Goal: Entertainment & Leisure: Consume media (video, audio)

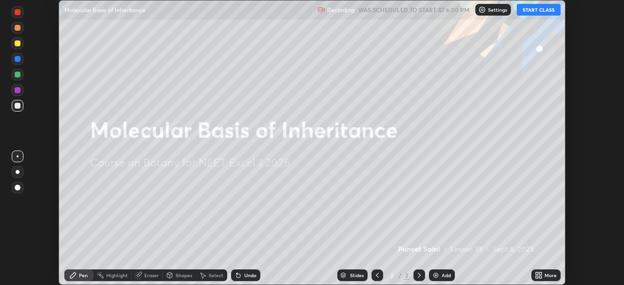
scroll to position [285, 623]
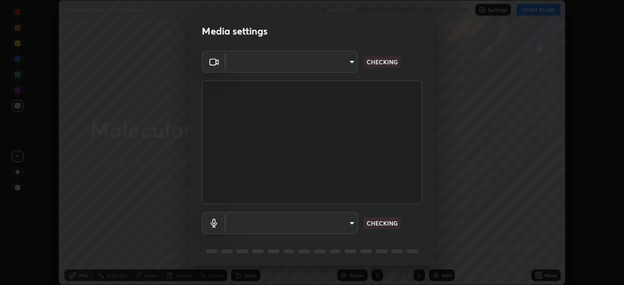
type input "71b0b5903dbe2f19866722545fb63627b4ea9dc08965a3ab927889d17f042457"
click at [327, 219] on body "Erase all Molecular Basis of Inheritance Recording WAS SCHEDULED TO START AT 6:…" at bounding box center [312, 142] width 624 height 285
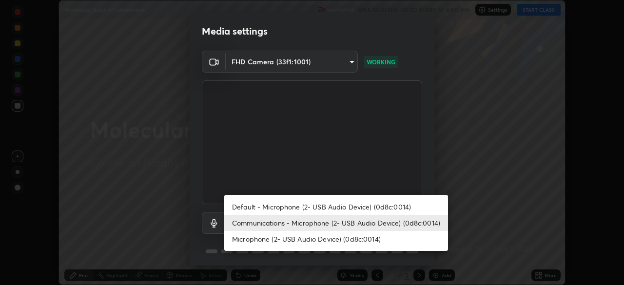
click at [313, 237] on li "Microphone (2- USB Audio Device) (0d8c:0014)" at bounding box center [336, 239] width 224 height 16
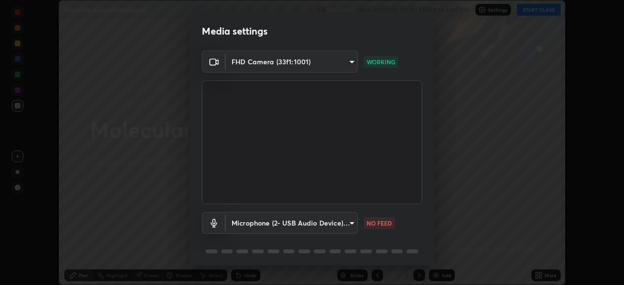
type input "b673ef06b2dab99450b44fb1d200b0319cb147da5a684de3e3b74b8bc1d6e17e"
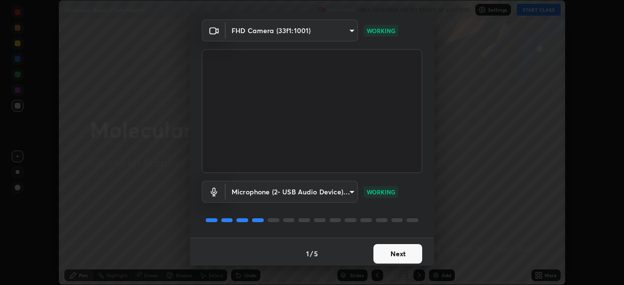
scroll to position [35, 0]
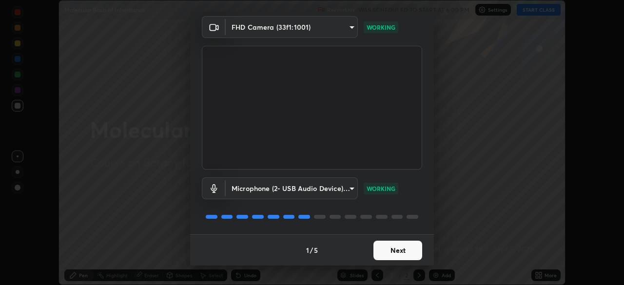
click at [392, 250] on button "Next" at bounding box center [397, 250] width 49 height 19
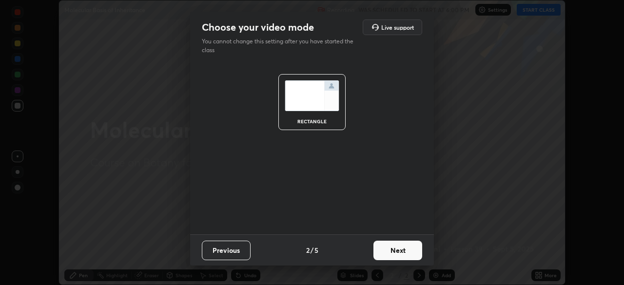
click at [394, 255] on button "Next" at bounding box center [397, 250] width 49 height 19
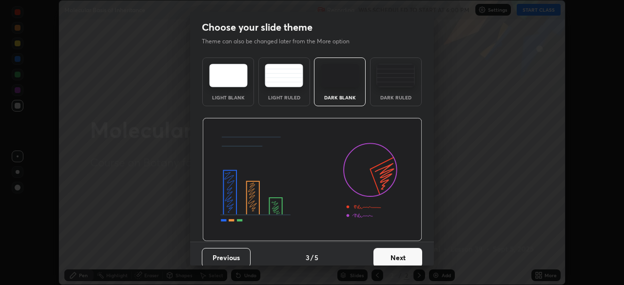
click at [396, 254] on button "Next" at bounding box center [397, 257] width 49 height 19
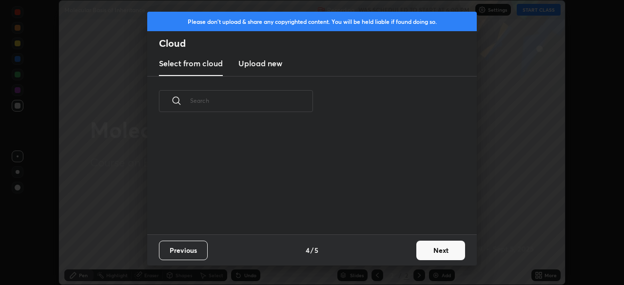
click at [429, 248] on button "Next" at bounding box center [440, 250] width 49 height 19
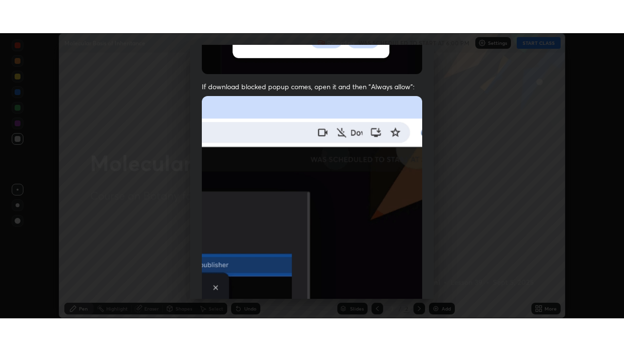
scroll to position [233, 0]
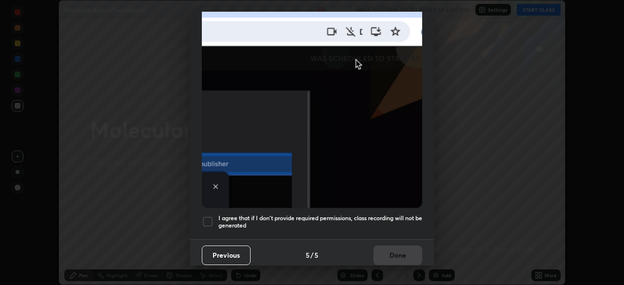
click at [385, 214] on h5 "I agree that if I don't provide required permissions, class recording will not …" at bounding box center [320, 221] width 204 height 15
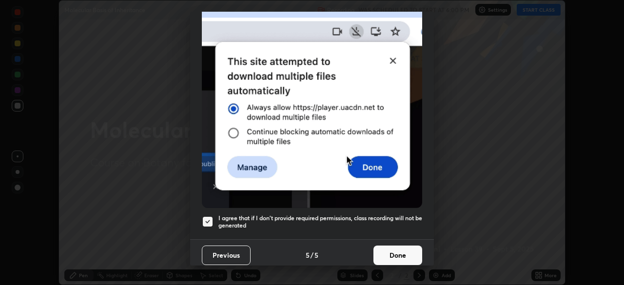
click at [391, 250] on button "Done" at bounding box center [397, 255] width 49 height 19
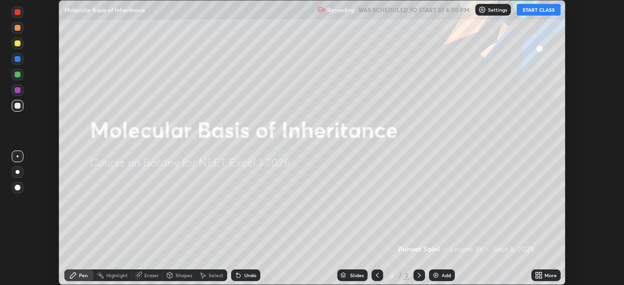
click at [526, 15] on button "START CLASS" at bounding box center [538, 10] width 44 height 12
click at [542, 276] on div "More" at bounding box center [545, 275] width 29 height 12
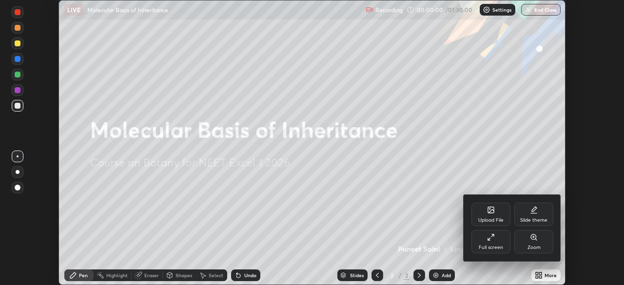
click at [497, 242] on div "Full screen" at bounding box center [490, 241] width 39 height 23
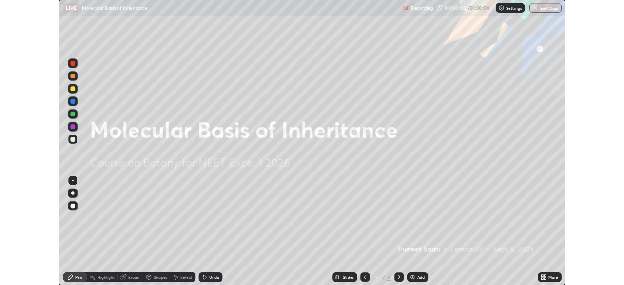
scroll to position [351, 624]
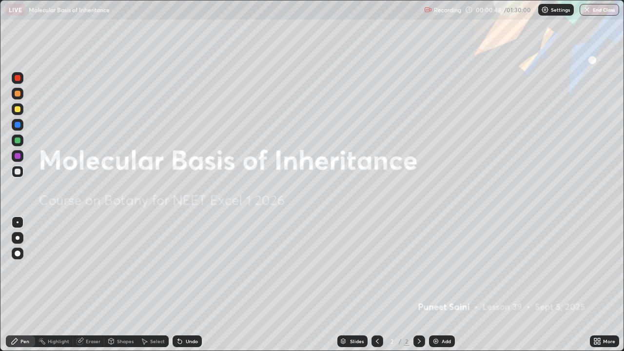
click at [434, 284] on img at bounding box center [436, 341] width 8 height 8
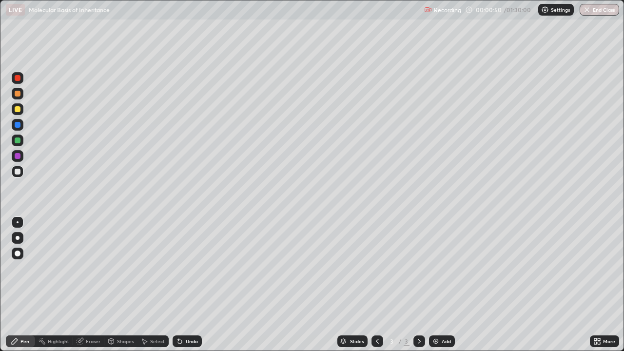
click at [18, 238] on div at bounding box center [18, 238] width 4 height 4
click at [17, 112] on div at bounding box center [18, 109] width 6 height 6
click at [17, 172] on div at bounding box center [18, 172] width 6 height 6
click at [601, 284] on div "More" at bounding box center [603, 341] width 29 height 12
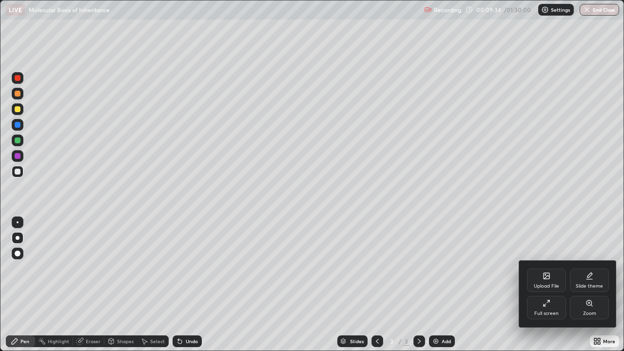
click at [536, 284] on div "Full screen" at bounding box center [546, 313] width 24 height 5
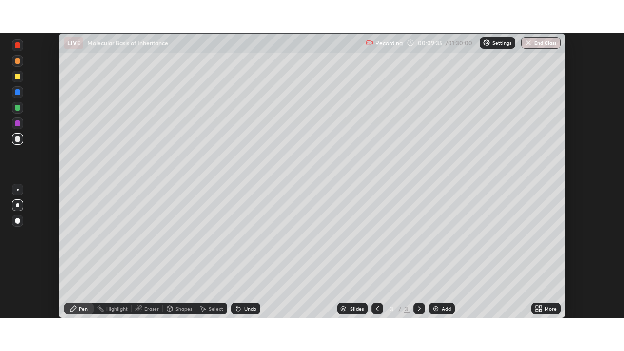
scroll to position [48430, 48091]
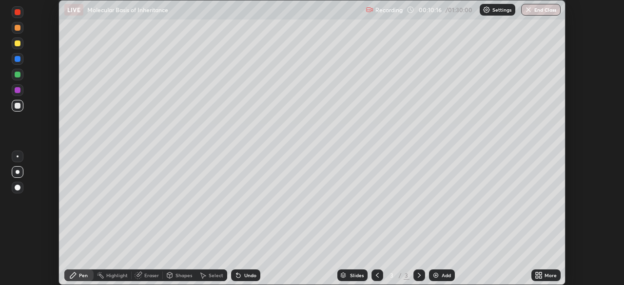
click at [539, 276] on icon at bounding box center [540, 277] width 2 height 2
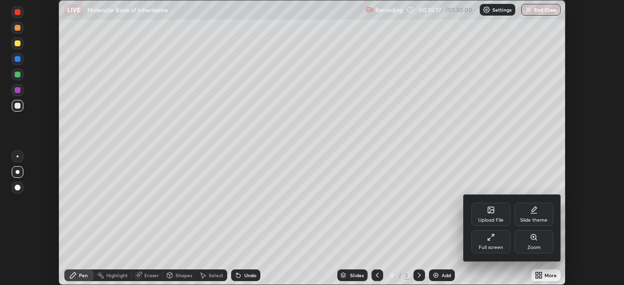
click at [491, 245] on div "Full screen" at bounding box center [490, 247] width 24 height 5
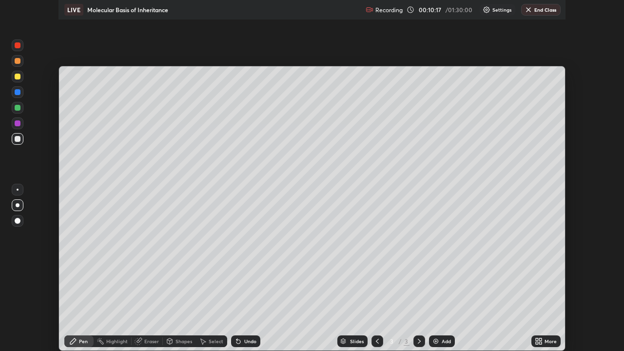
scroll to position [351, 624]
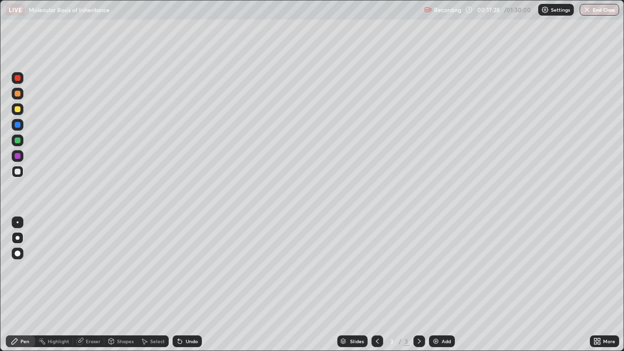
click at [92, 284] on div "Eraser" at bounding box center [93, 341] width 15 height 5
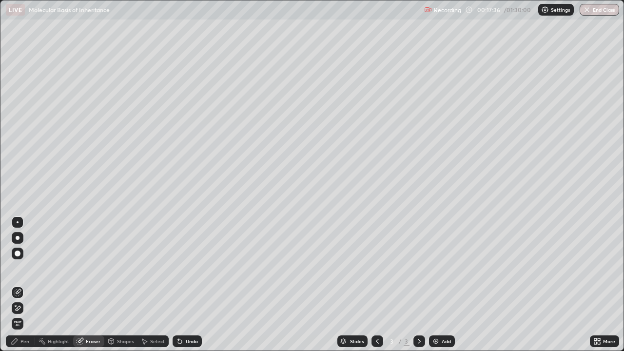
click at [26, 284] on div "Pen" at bounding box center [24, 341] width 9 height 5
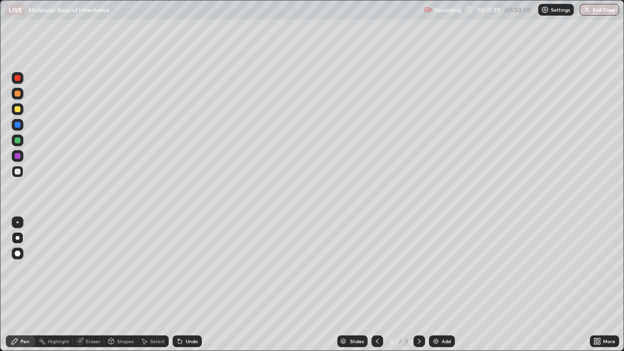
click at [21, 159] on div at bounding box center [18, 156] width 12 height 12
click at [19, 250] on div at bounding box center [18, 253] width 6 height 6
click at [17, 139] on div at bounding box center [18, 140] width 6 height 6
click at [117, 284] on div "Shapes" at bounding box center [125, 341] width 17 height 5
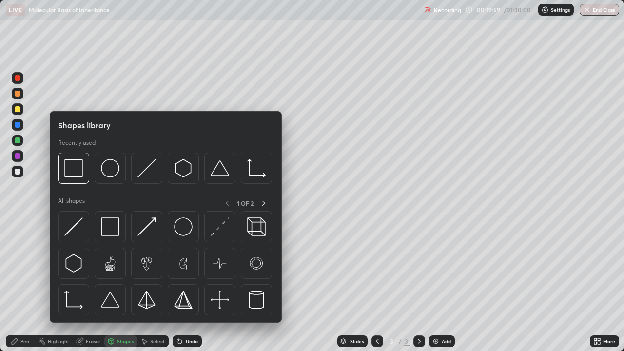
click at [128, 284] on div "Shapes" at bounding box center [125, 341] width 17 height 5
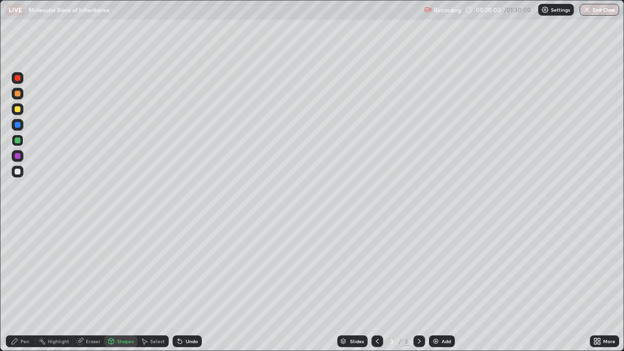
click at [118, 284] on div "Shapes" at bounding box center [120, 341] width 33 height 12
click at [92, 284] on div "Eraser" at bounding box center [93, 341] width 15 height 5
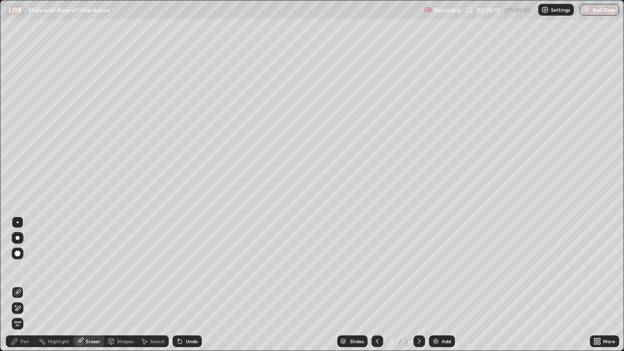
click at [30, 284] on div "Pen" at bounding box center [20, 341] width 29 height 12
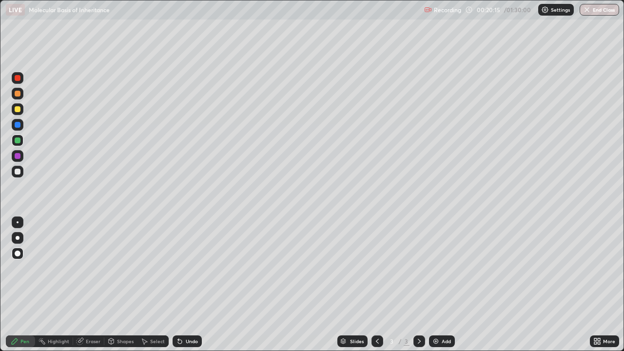
click at [21, 156] on div at bounding box center [18, 156] width 12 height 12
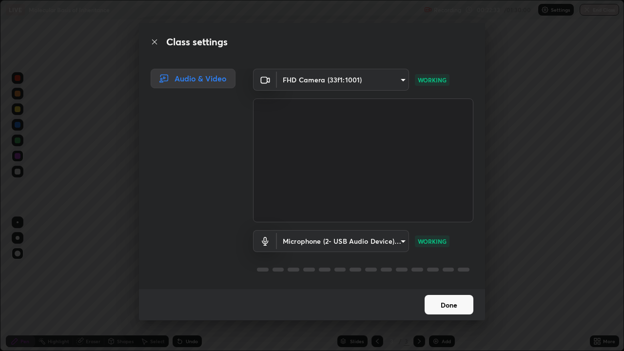
click at [101, 287] on div "Class settings Audio & Video FHD Camera (33f1:1001) 71b0b5903dbe2f19866722545fb…" at bounding box center [312, 175] width 624 height 351
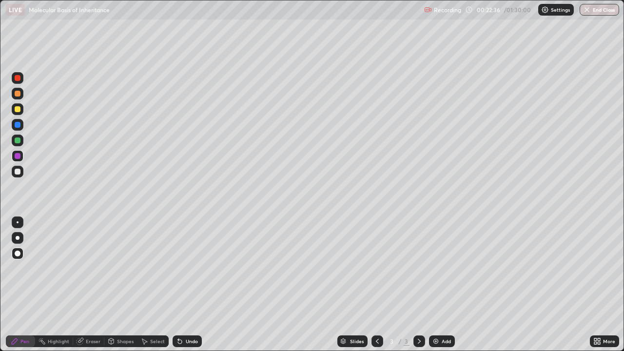
click at [550, 6] on div "Settings" at bounding box center [556, 10] width 36 height 12
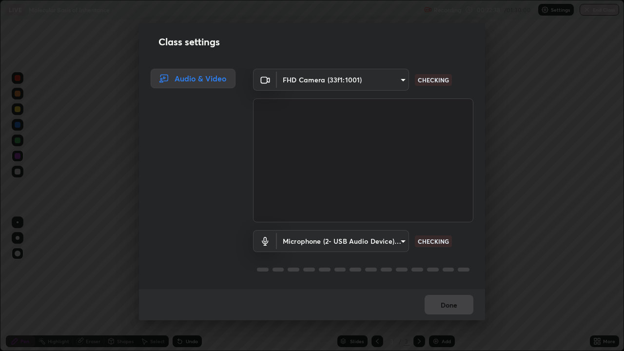
scroll to position [0, 0]
click at [383, 241] on body "Erase all LIVE Molecular Basis of Inheritance Recording 00:22:39 / 01:30:00 Set…" at bounding box center [312, 175] width 624 height 351
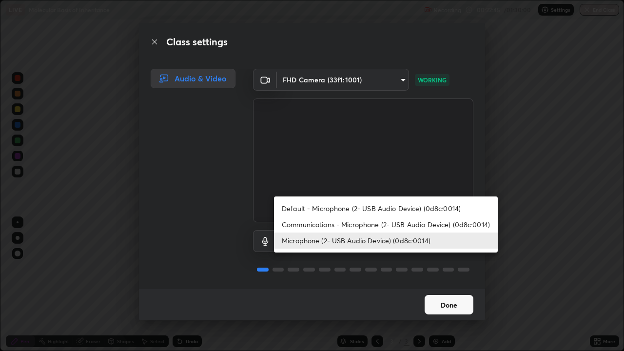
click at [449, 272] on div at bounding box center [312, 175] width 624 height 351
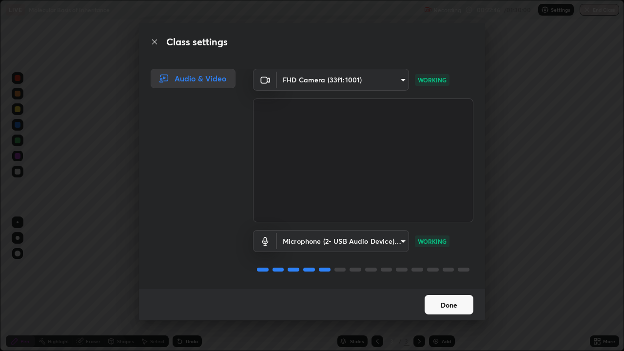
click at [446, 306] on button "Done" at bounding box center [448, 304] width 49 height 19
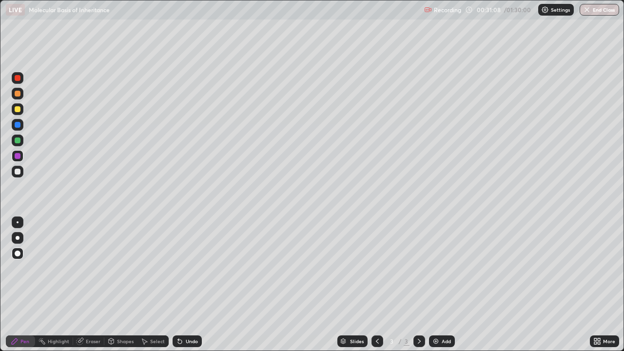
click at [90, 340] on div "Eraser" at bounding box center [93, 341] width 15 height 5
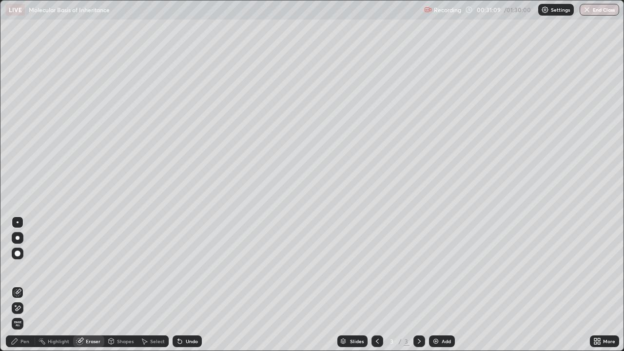
click at [17, 323] on span "Erase all" at bounding box center [17, 324] width 11 height 6
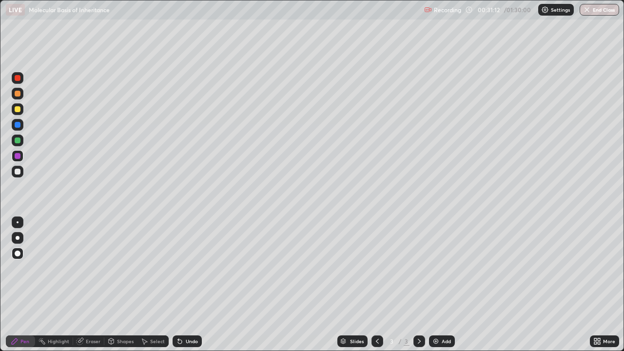
click at [19, 94] on div at bounding box center [18, 94] width 6 height 6
click at [83, 341] on icon at bounding box center [80, 341] width 8 height 8
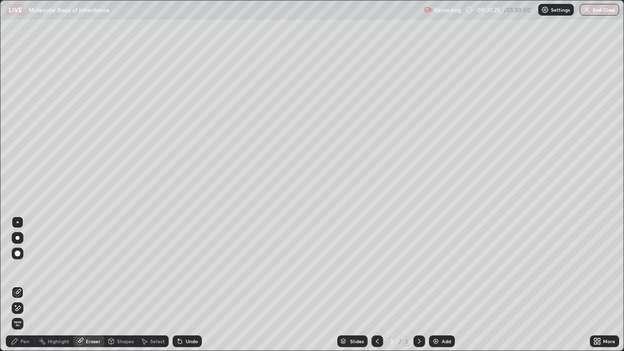
click at [16, 321] on span "Erase all" at bounding box center [17, 324] width 11 height 6
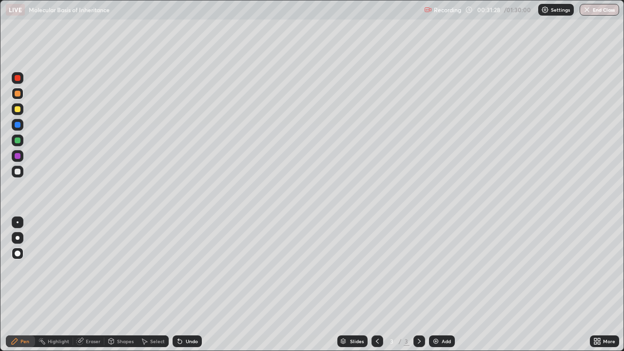
click at [18, 98] on div at bounding box center [18, 94] width 12 height 12
click at [438, 341] on img at bounding box center [436, 341] width 8 height 8
click at [122, 345] on div "Shapes" at bounding box center [120, 341] width 33 height 12
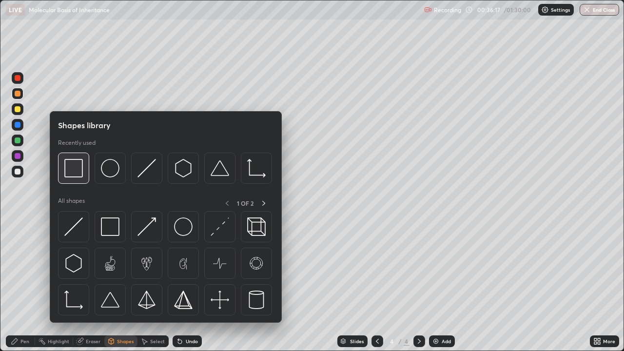
click at [75, 164] on img at bounding box center [73, 168] width 19 height 19
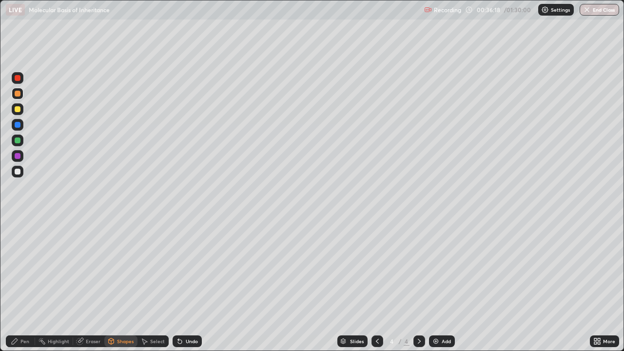
click at [17, 109] on div at bounding box center [18, 109] width 6 height 6
click at [125, 342] on div "Shapes" at bounding box center [125, 341] width 17 height 5
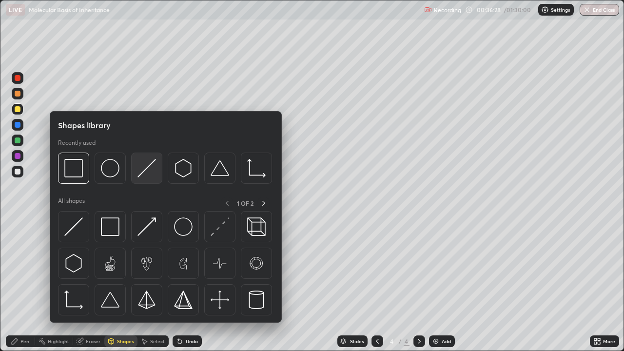
click at [149, 167] on img at bounding box center [146, 168] width 19 height 19
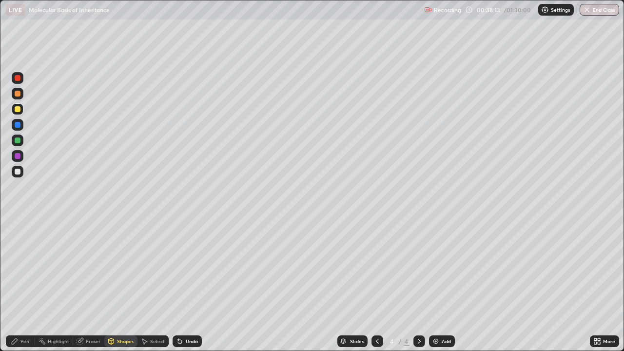
click at [26, 341] on div "Pen" at bounding box center [24, 341] width 9 height 5
